Goal: Task Accomplishment & Management: Manage account settings

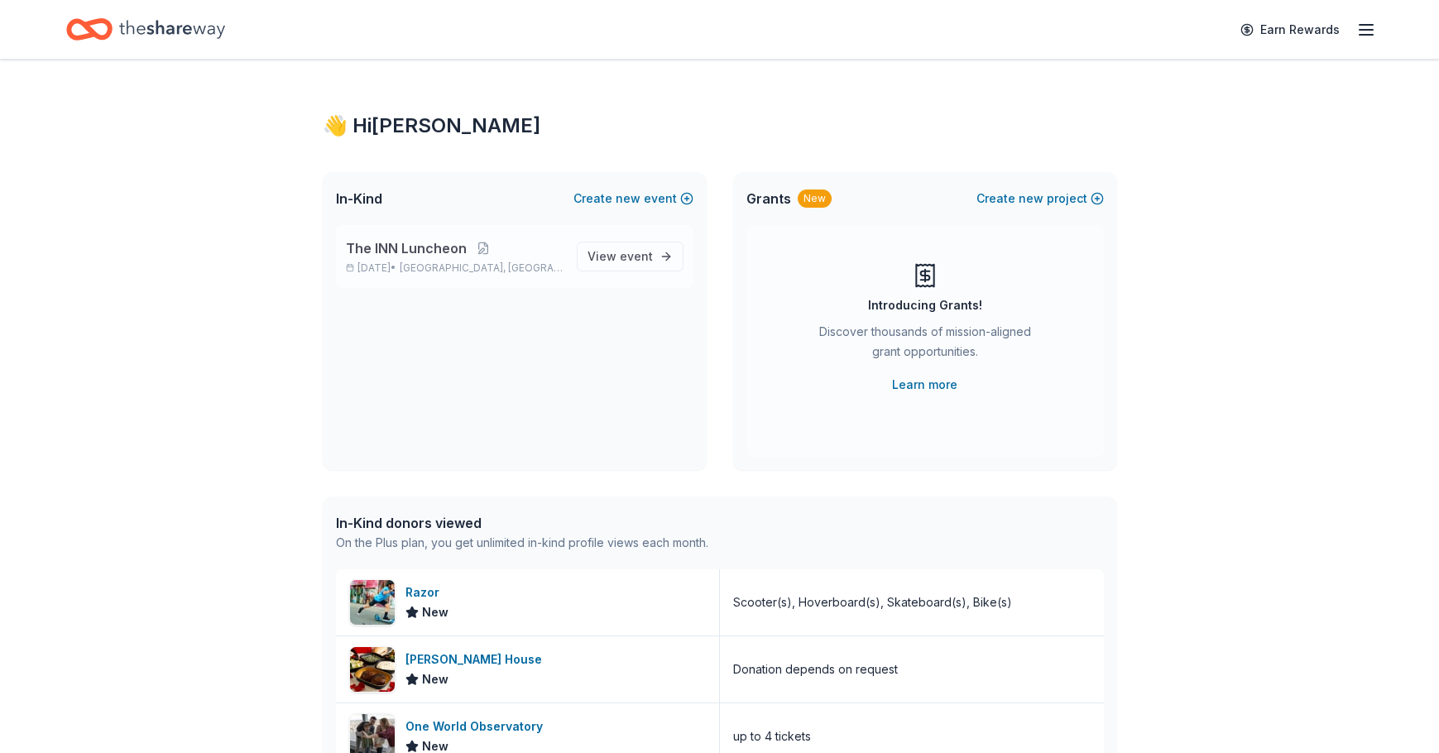
click at [400, 241] on span "The INN Luncheon" at bounding box center [406, 248] width 121 height 20
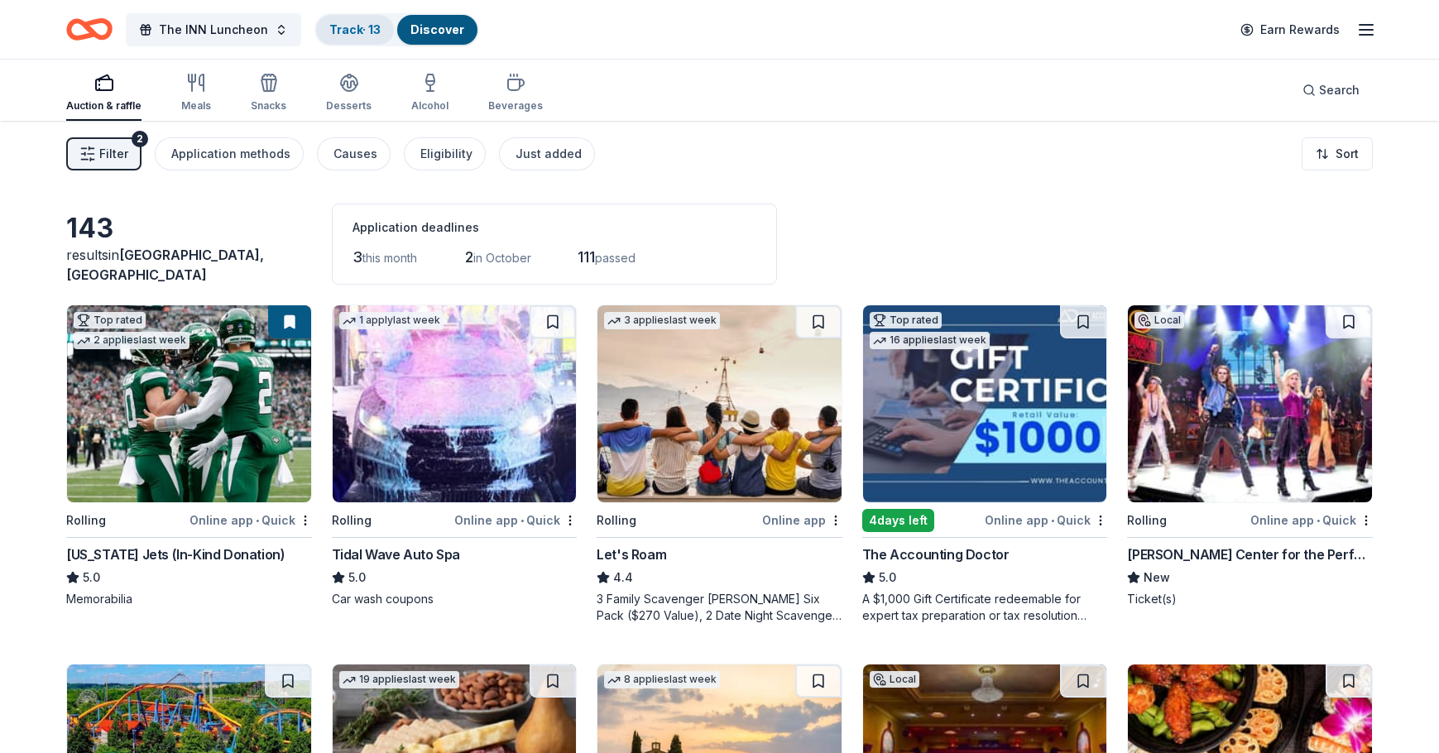
click at [330, 31] on link "Track · 13" at bounding box center [354, 29] width 51 height 14
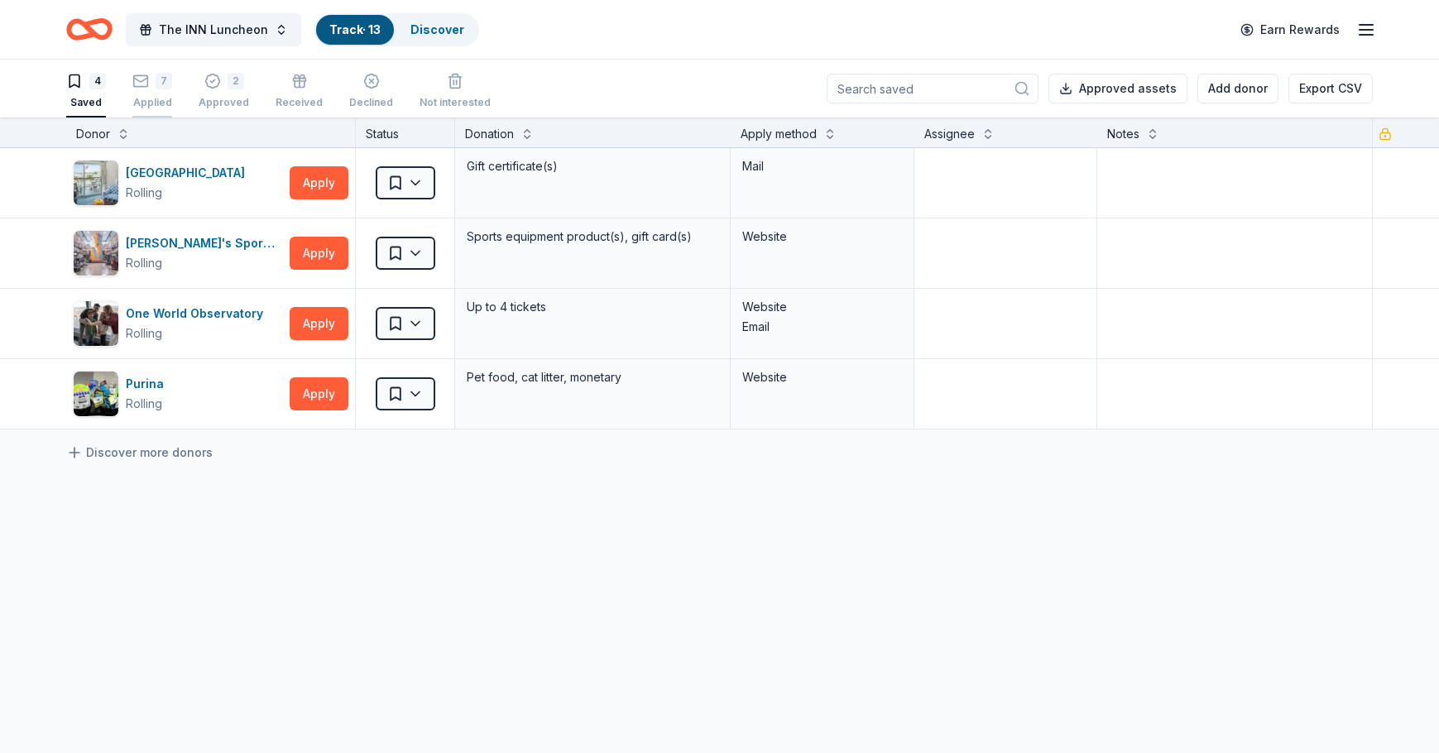
click at [148, 82] on rect "button" at bounding box center [141, 80] width 14 height 11
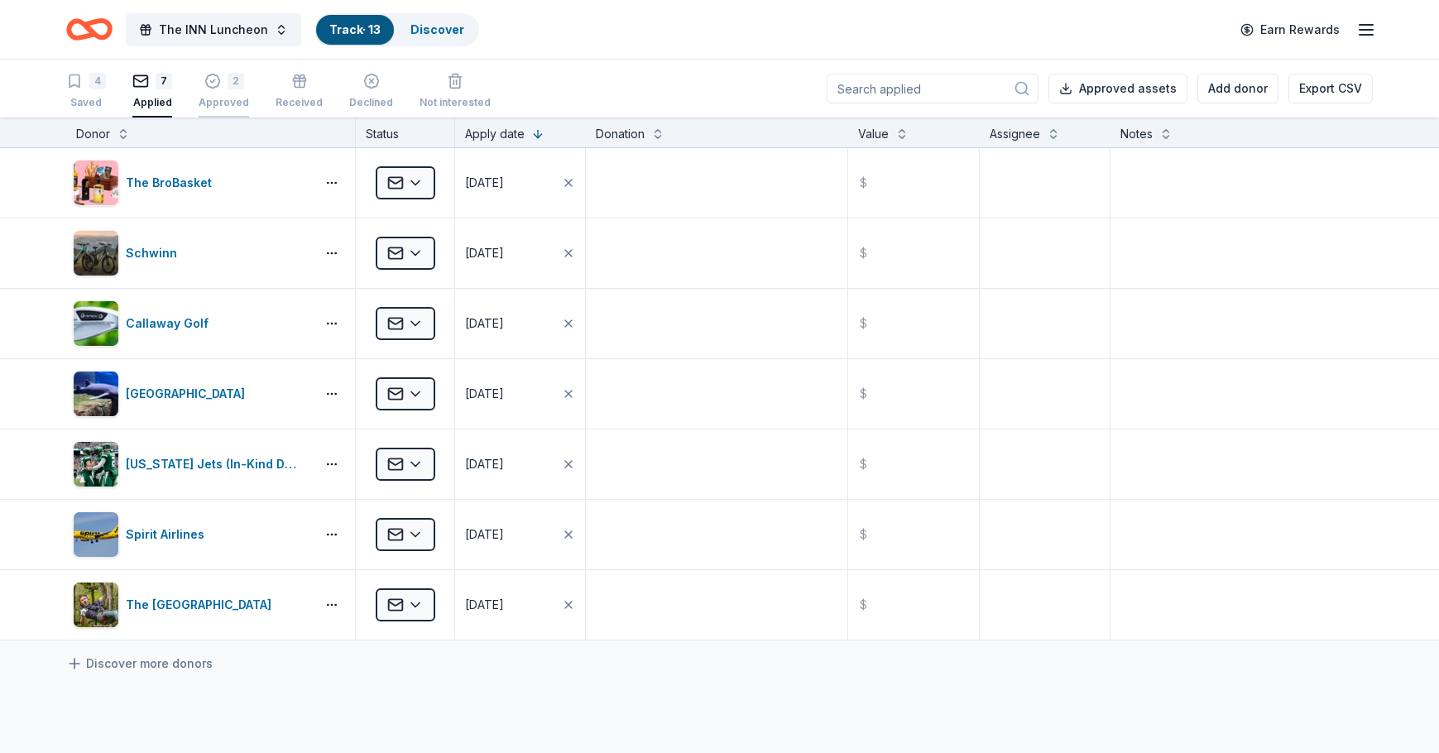
click at [222, 86] on div "2" at bounding box center [224, 81] width 50 height 17
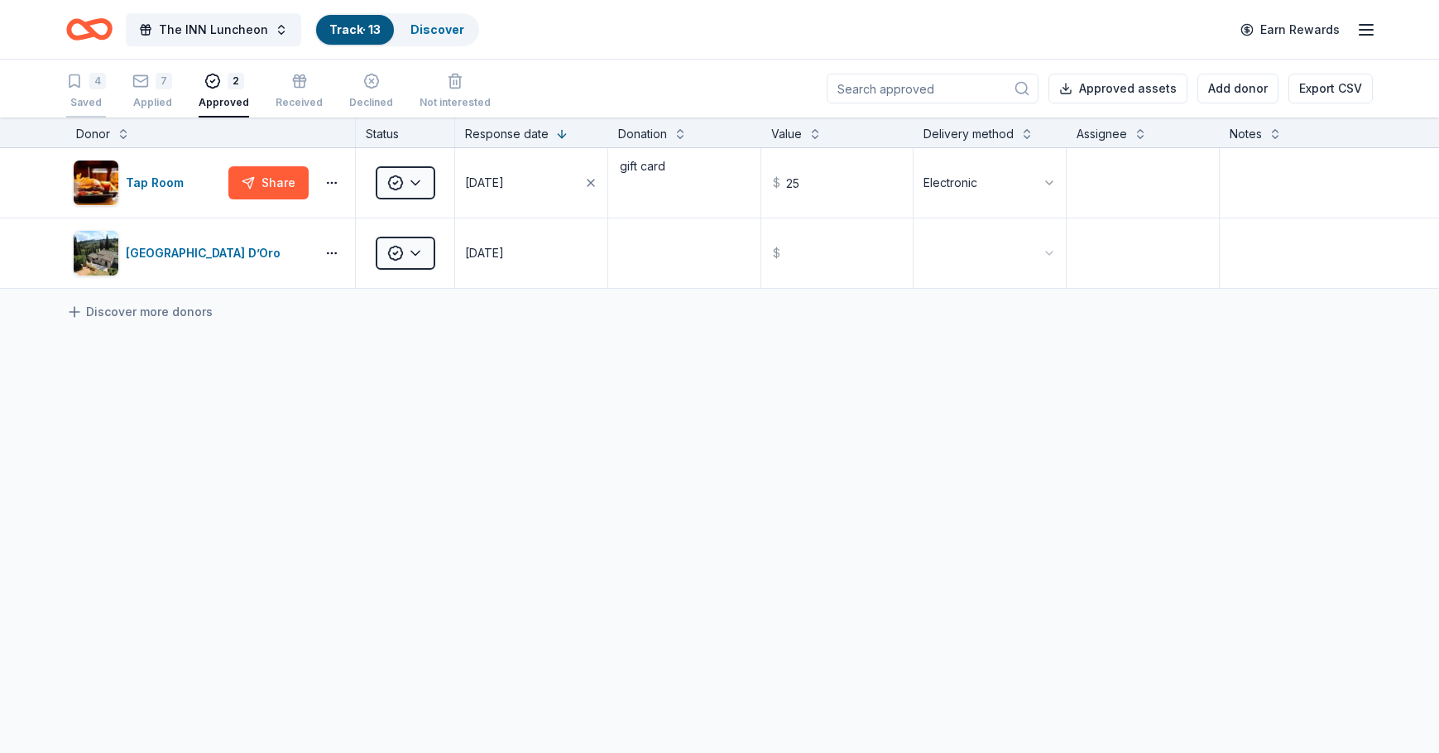
click at [89, 90] on div "4 Saved" at bounding box center [86, 91] width 40 height 36
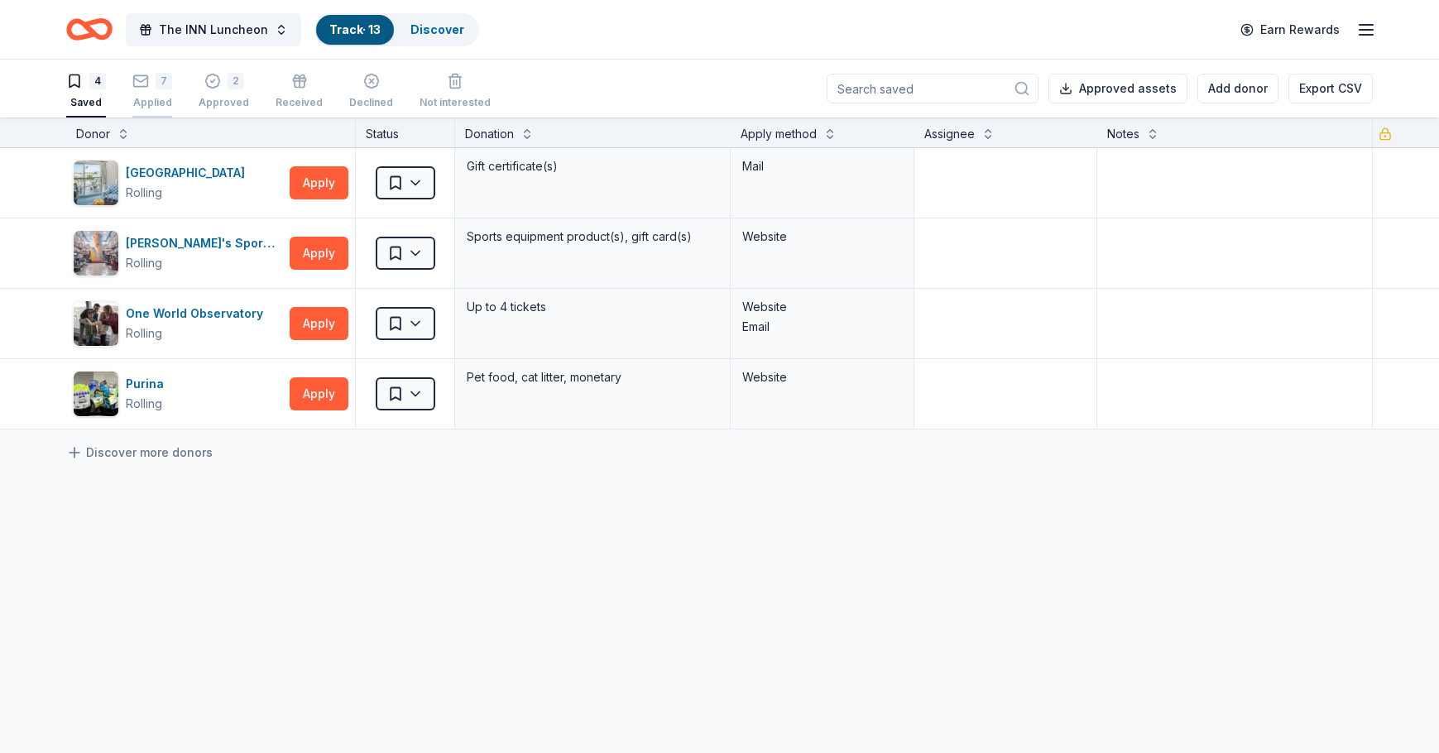
click at [160, 88] on div "7" at bounding box center [164, 81] width 17 height 17
